Goal: Task Accomplishment & Management: Use online tool/utility

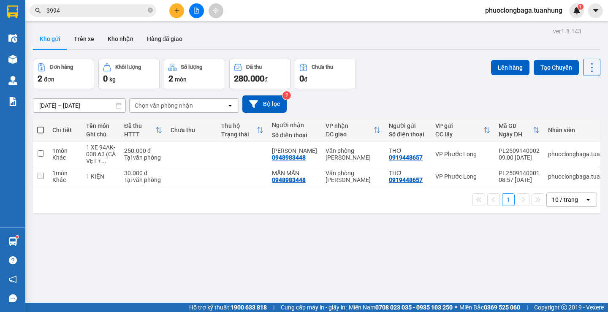
click at [40, 131] on span at bounding box center [40, 130] width 7 height 7
click at [41, 126] on input "checkbox" at bounding box center [41, 126] width 0 height 0
checkbox input "true"
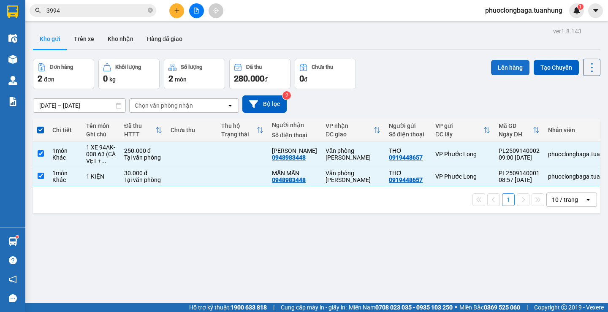
click at [504, 68] on button "Lên hàng" at bounding box center [510, 67] width 38 height 15
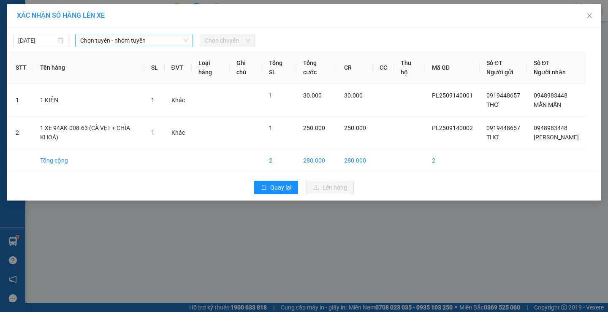
click at [159, 42] on span "Chọn tuyến - nhóm tuyến" at bounding box center [134, 40] width 108 height 13
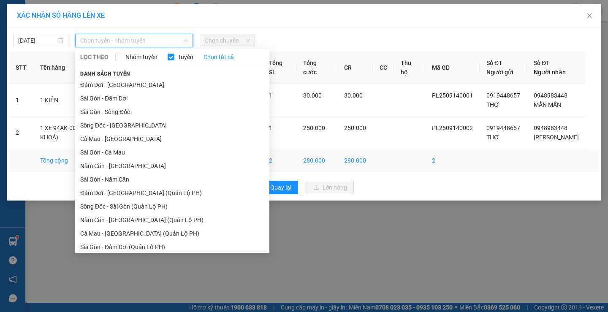
click at [120, 165] on li "Năm Căn - [GEOGRAPHIC_DATA]" at bounding box center [172, 166] width 194 height 14
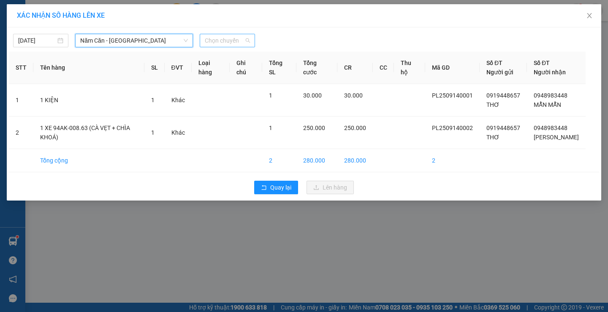
click at [217, 41] on span "Chọn chuyến" at bounding box center [227, 40] width 45 height 13
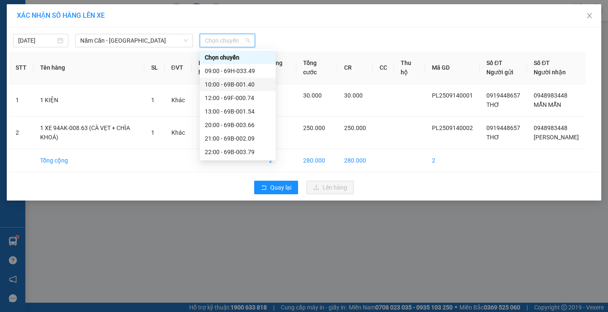
click at [237, 84] on div "10:00 - 69B-001.40" at bounding box center [238, 84] width 66 height 9
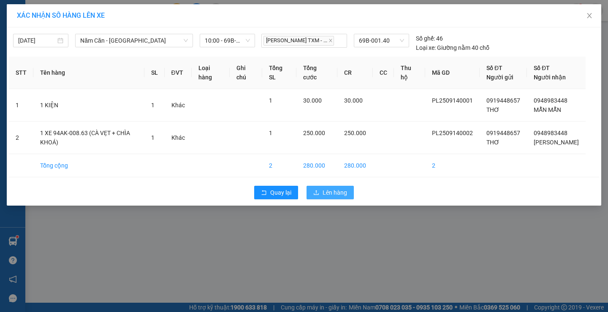
click at [323, 193] on span "Lên hàng" at bounding box center [335, 192] width 24 height 9
